Goal: Task Accomplishment & Management: Manage account settings

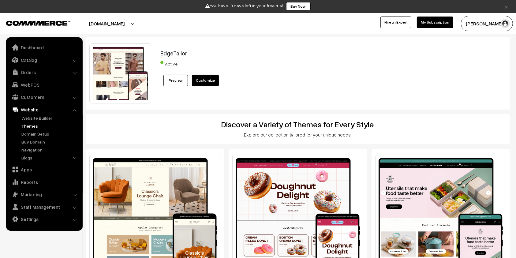
click at [429, 23] on link "My Subscription" at bounding box center [434, 23] width 36 height 12
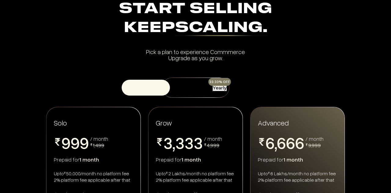
scroll to position [61, 0]
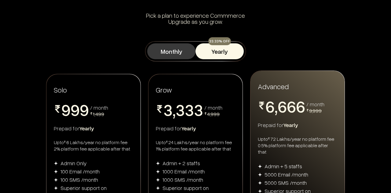
click at [177, 49] on button "Monthly" at bounding box center [171, 51] width 48 height 16
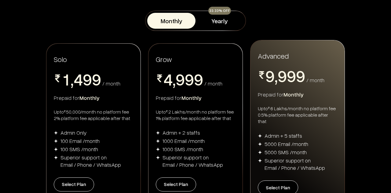
scroll to position [92, 0]
click at [224, 23] on button "Yearly" at bounding box center [220, 21] width 48 height 16
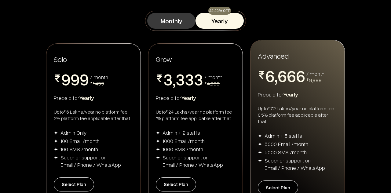
click at [166, 21] on button "Monthly" at bounding box center [171, 21] width 48 height 16
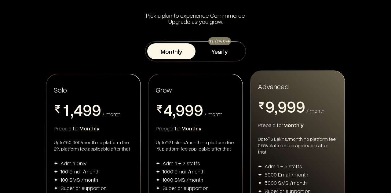
scroll to position [0, 0]
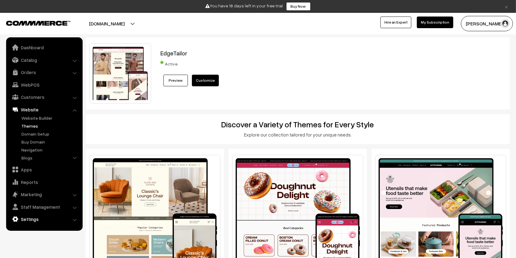
click at [38, 217] on link "Settings" at bounding box center [44, 218] width 73 height 11
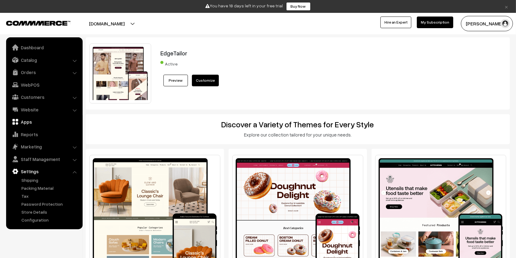
click at [30, 120] on link "Apps" at bounding box center [44, 121] width 73 height 11
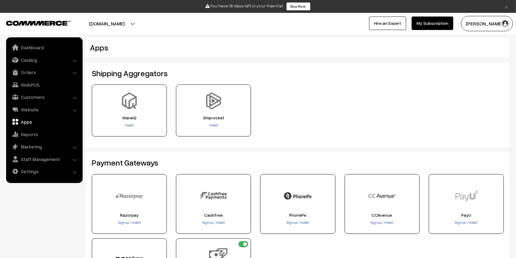
click at [290, 108] on div "WareIQ Install Install" at bounding box center [297, 112] width 421 height 57
click at [323, 109] on div "WareIQ Install Install" at bounding box center [297, 112] width 421 height 57
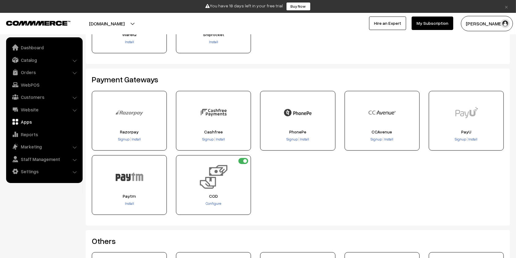
scroll to position [73, 0]
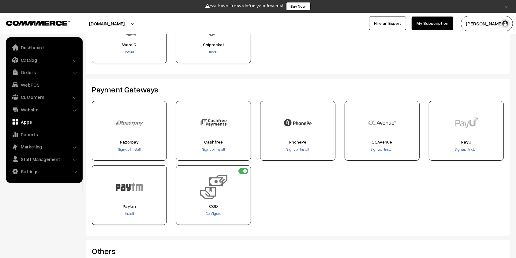
click at [73, 147] on li "Marketing Offers" at bounding box center [44, 146] width 73 height 11
click at [74, 147] on li "Marketing Offers" at bounding box center [44, 146] width 73 height 11
click at [76, 146] on link "Marketing" at bounding box center [44, 146] width 73 height 11
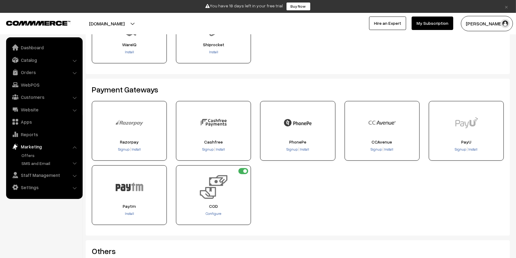
click at [416, 186] on div "Razorpay Signup Install Signup Install Signup" at bounding box center [297, 165] width 421 height 128
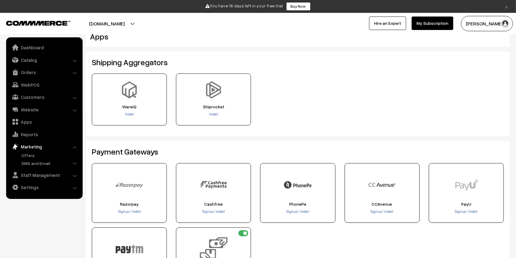
scroll to position [0, 0]
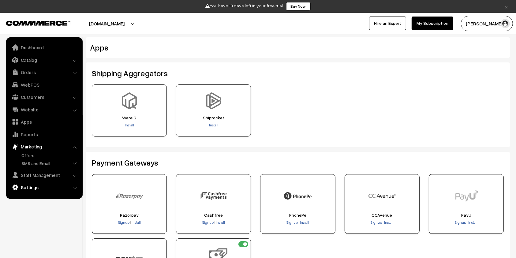
click at [32, 191] on link "Settings" at bounding box center [44, 187] width 73 height 11
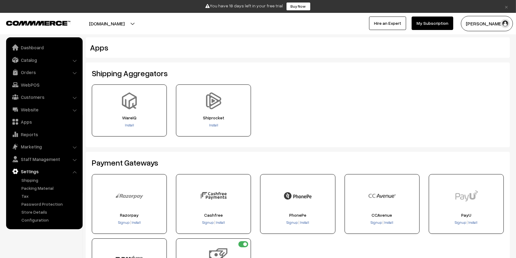
click at [433, 24] on link "My Subscription" at bounding box center [432, 23] width 42 height 13
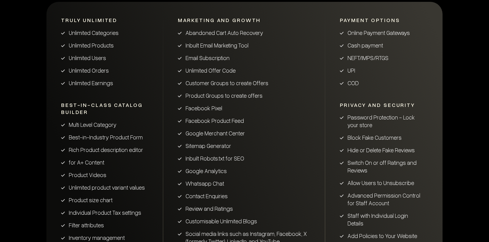
scroll to position [359, 0]
